Goal: Navigation & Orientation: Find specific page/section

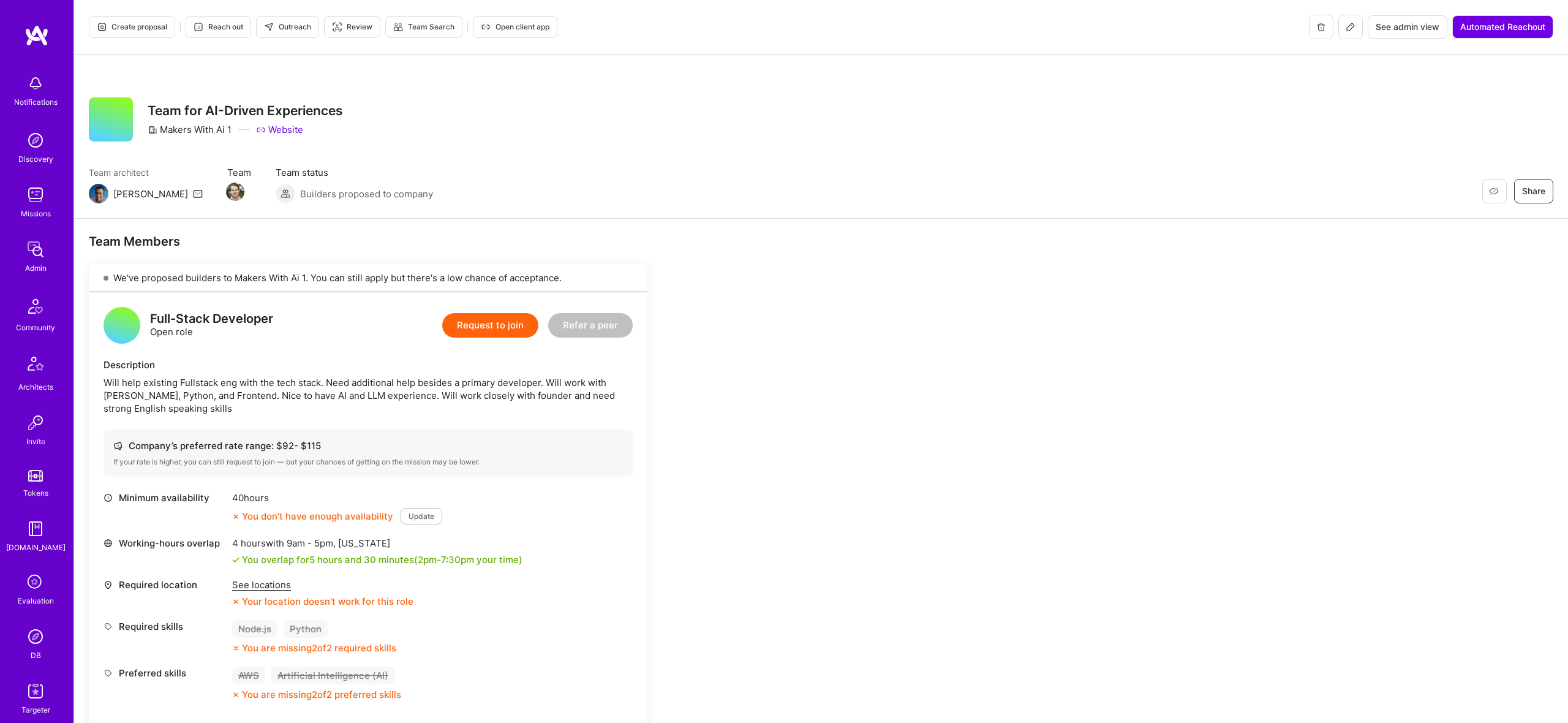
click at [1353, 35] on button at bounding box center [1351, 26] width 24 height 24
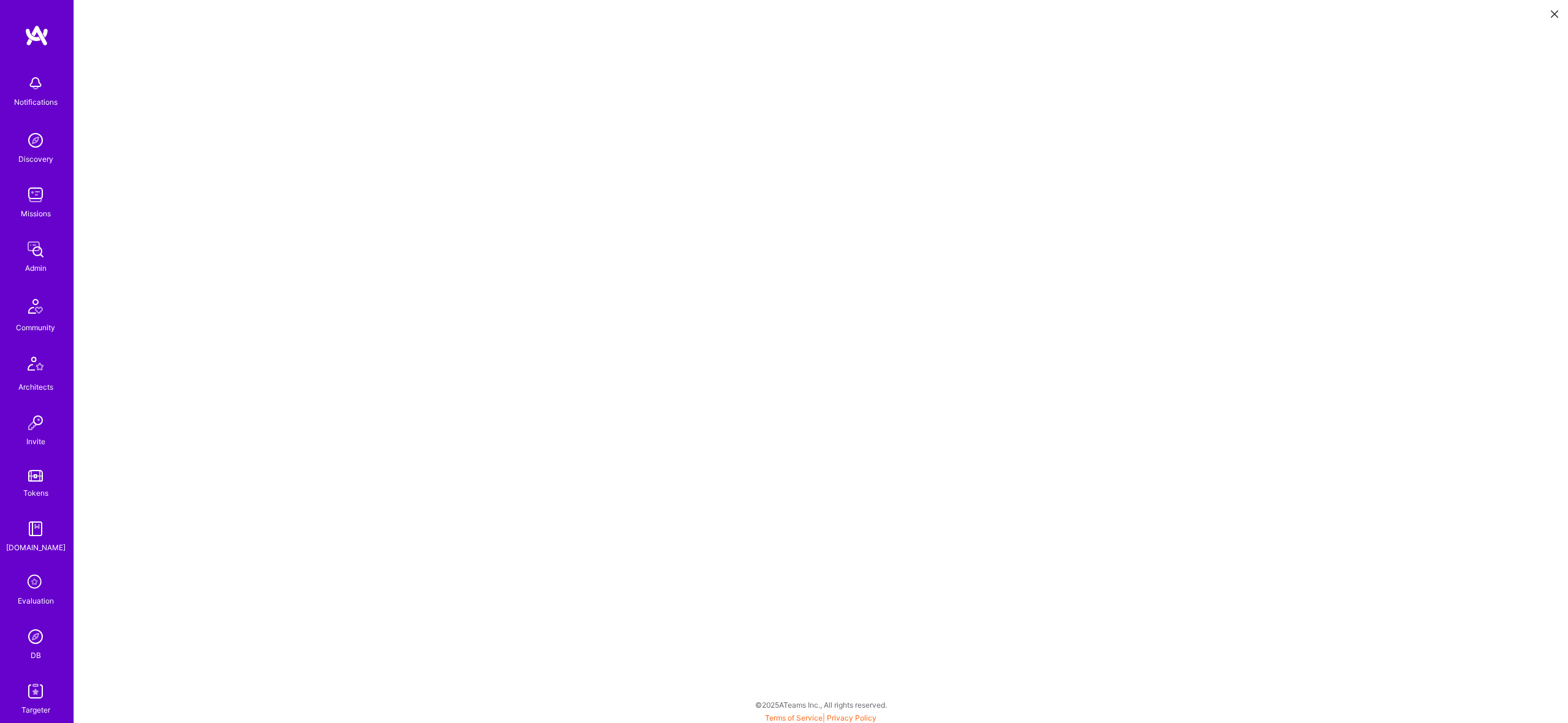
scroll to position [3, 0]
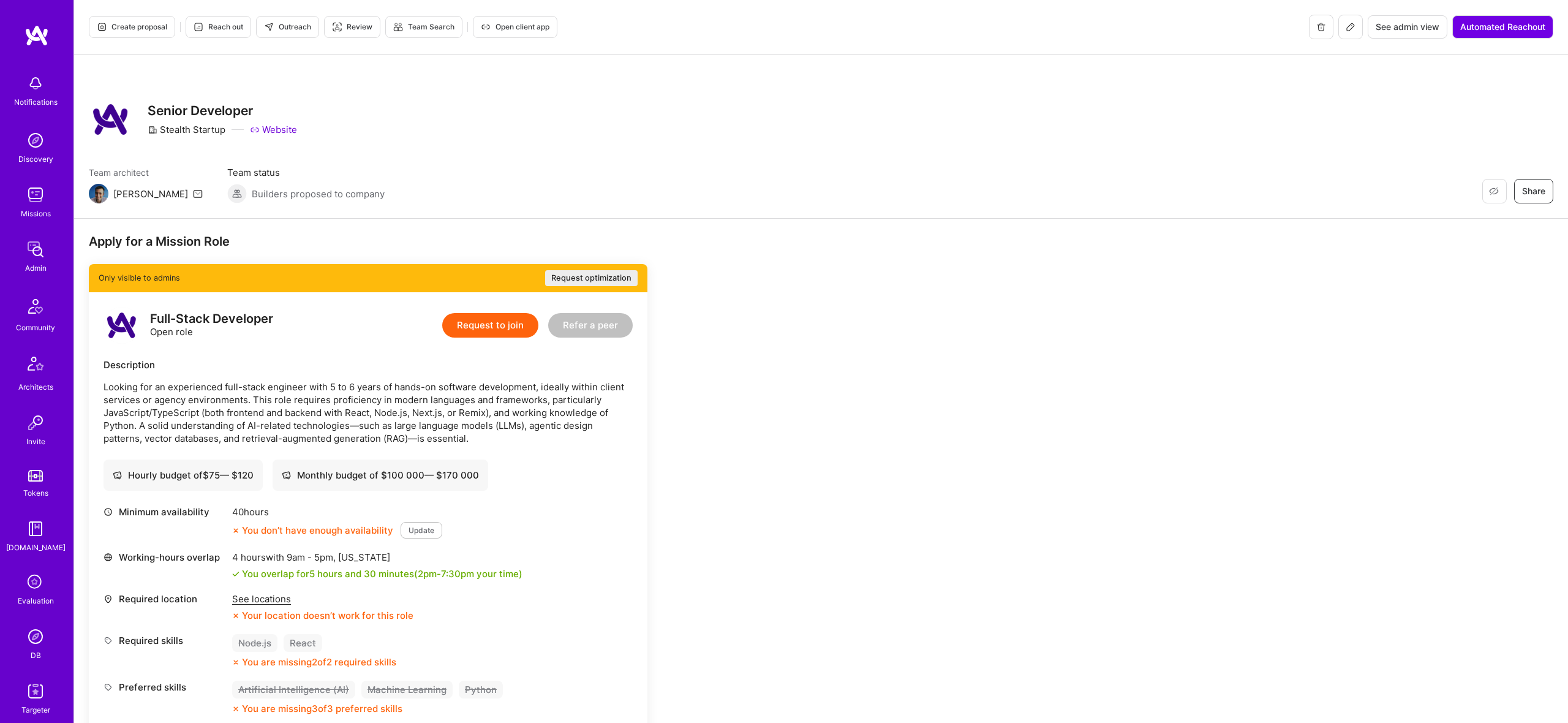
click at [1349, 23] on icon at bounding box center [1351, 26] width 7 height 7
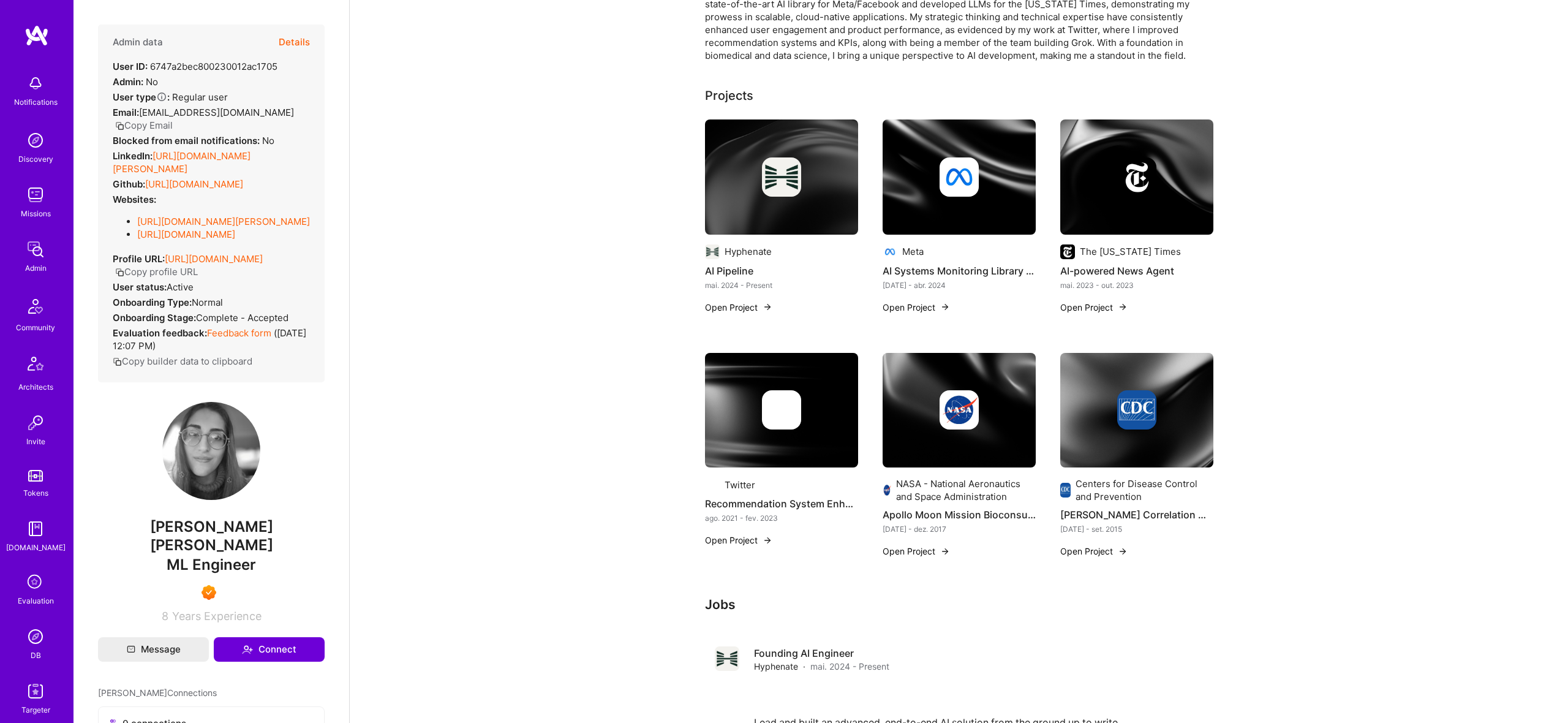
scroll to position [202, 0]
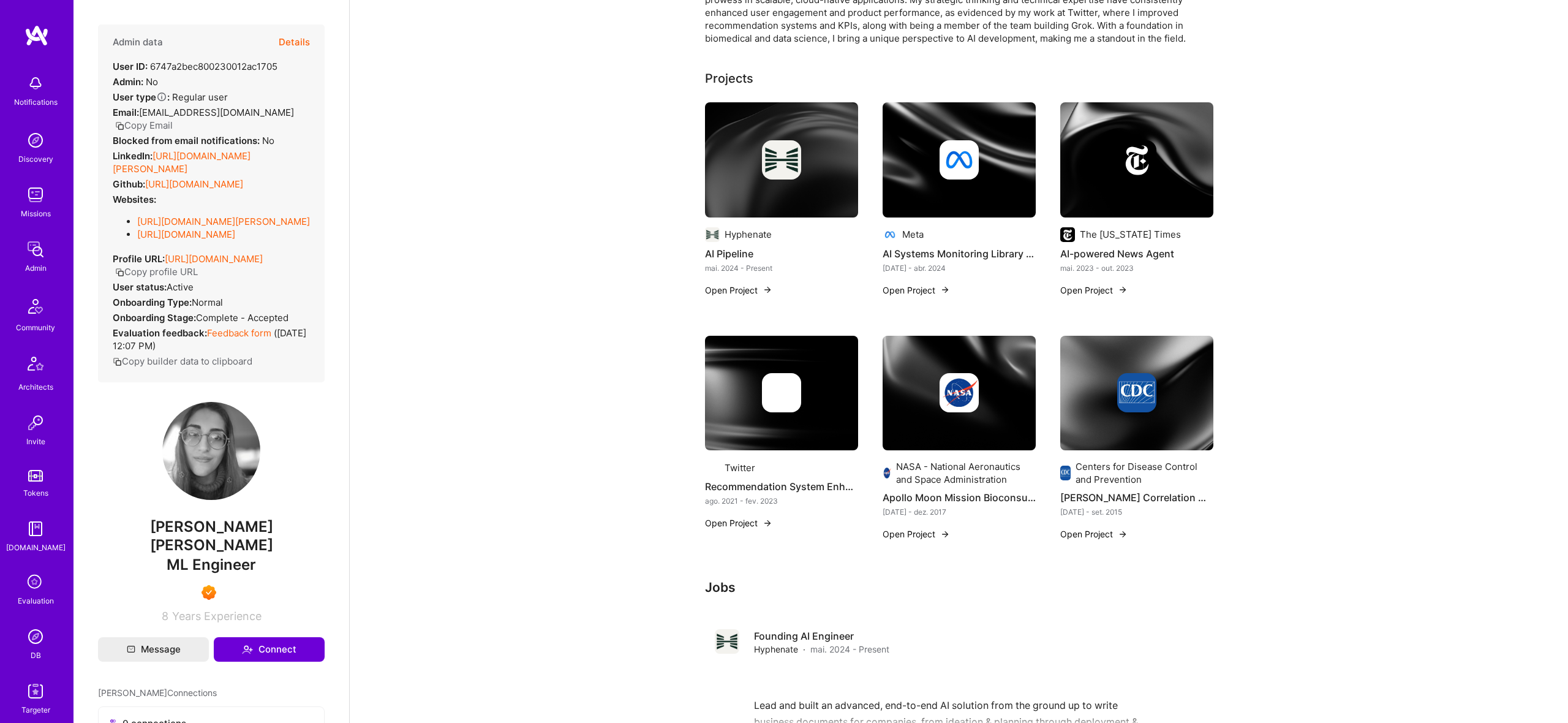
click at [807, 400] on div at bounding box center [782, 393] width 153 height 39
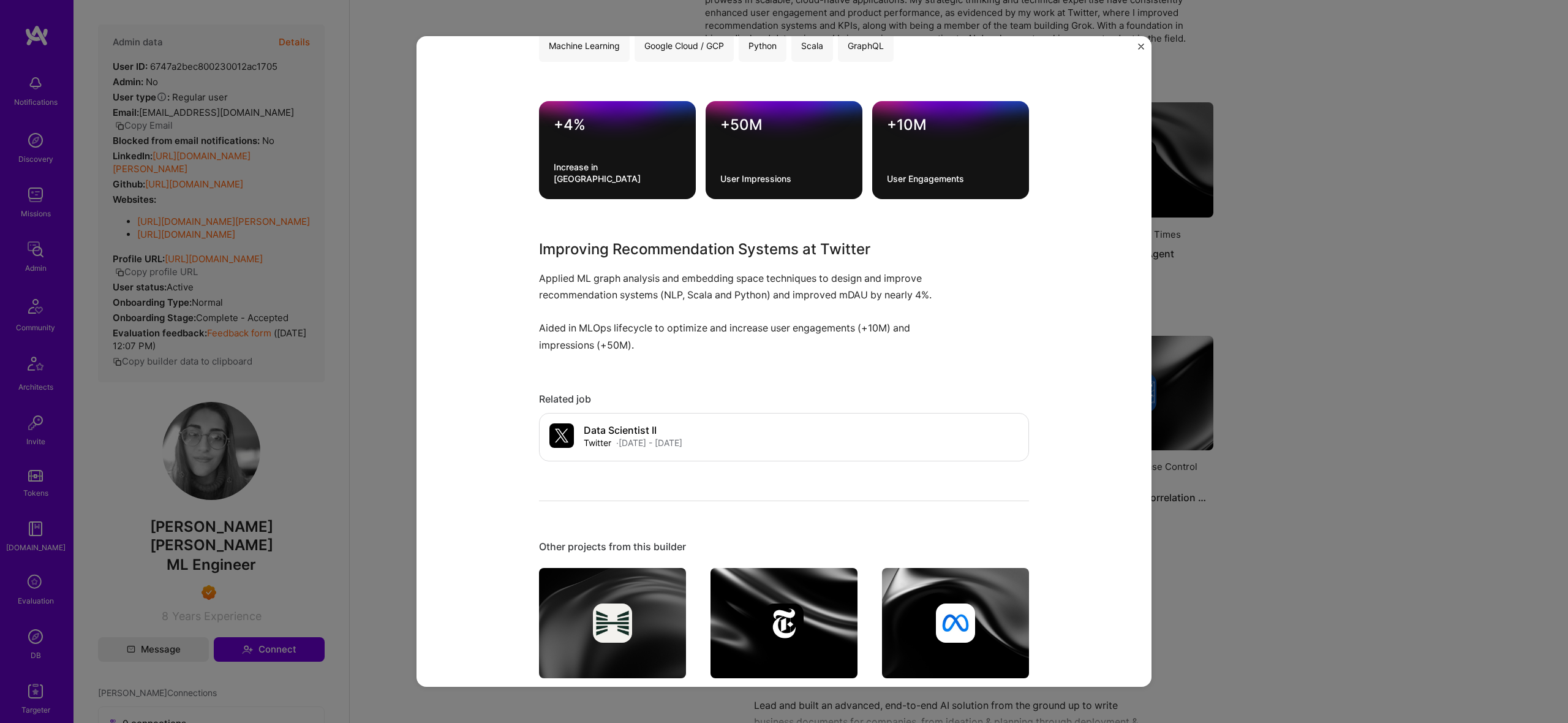
scroll to position [295, 0]
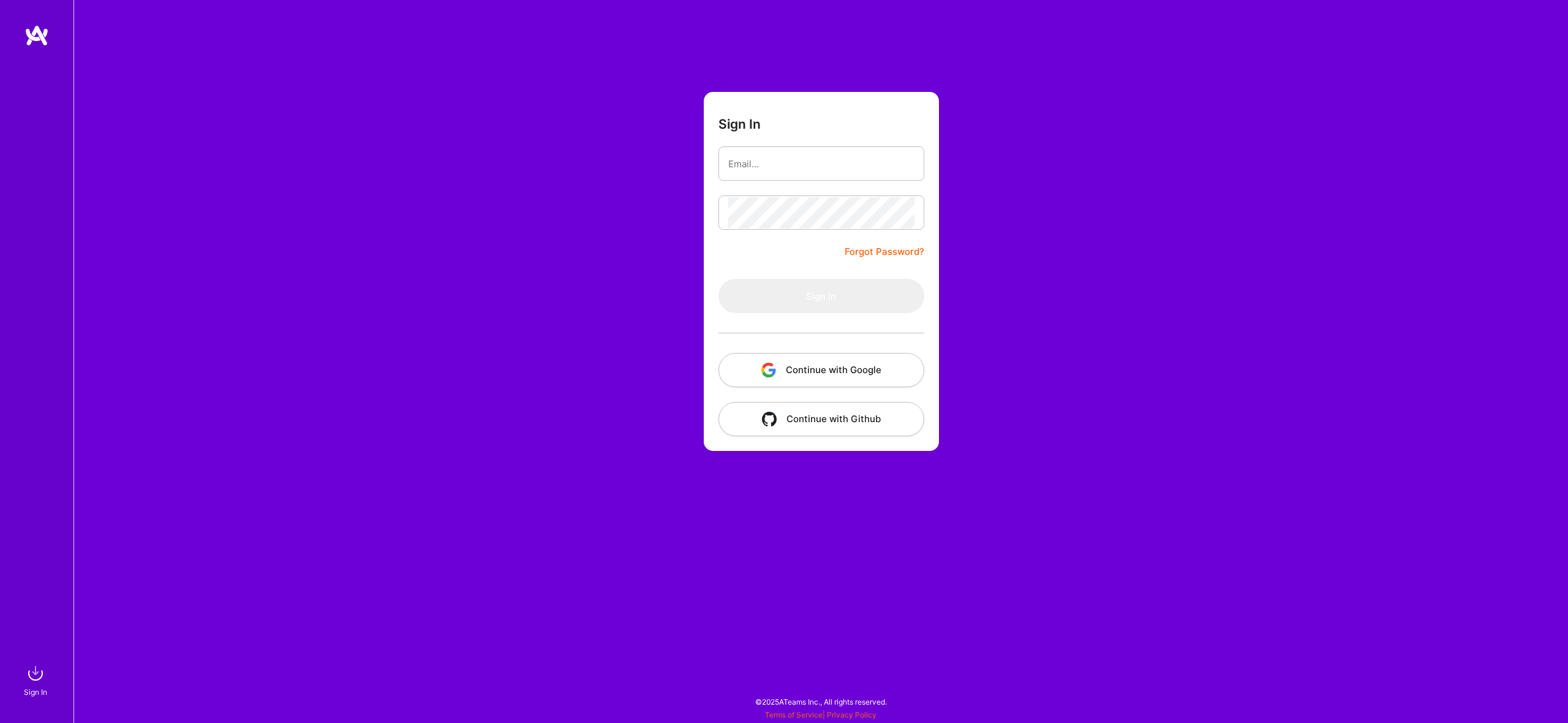
click at [836, 362] on button "Continue with Google" at bounding box center [822, 370] width 206 height 34
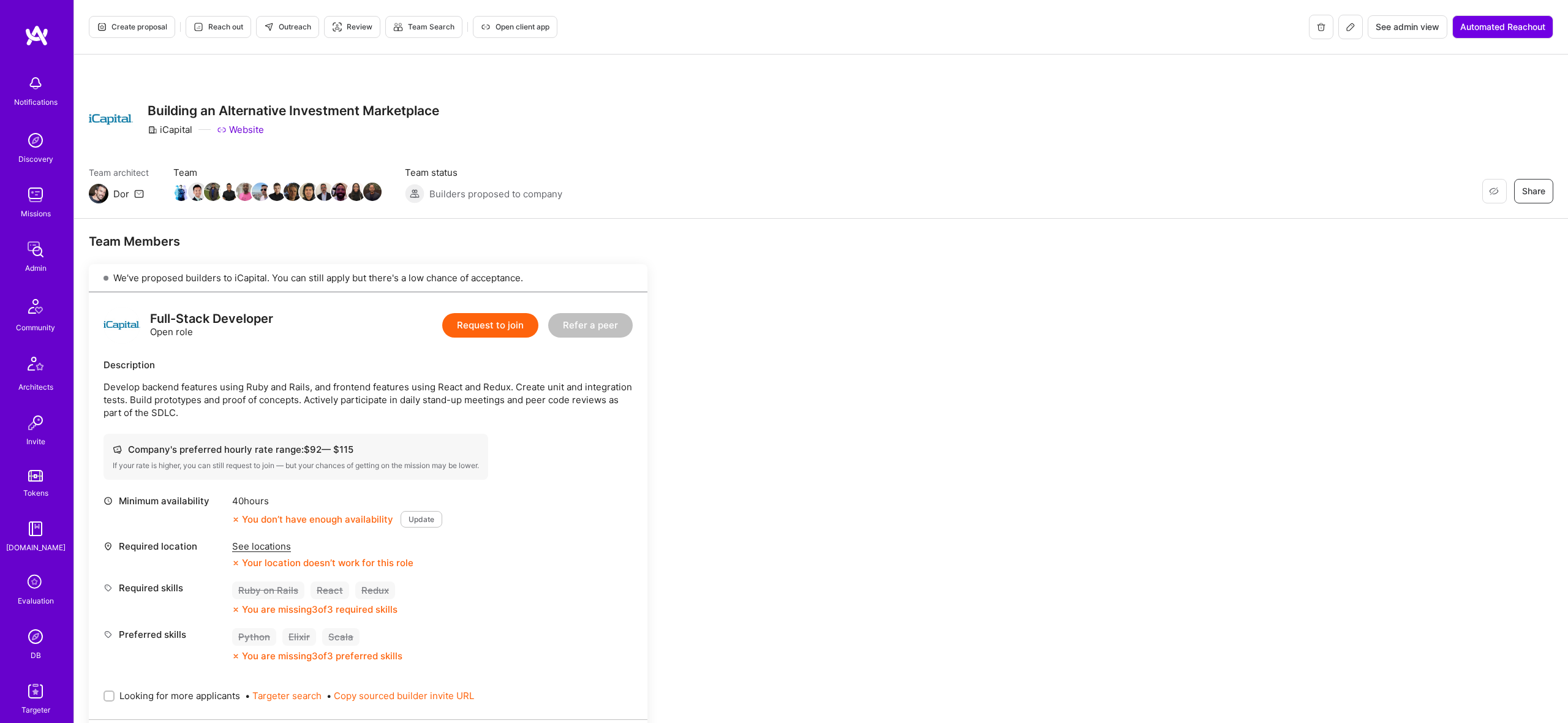
scroll to position [13, 0]
